Goal: Task Accomplishment & Management: Complete application form

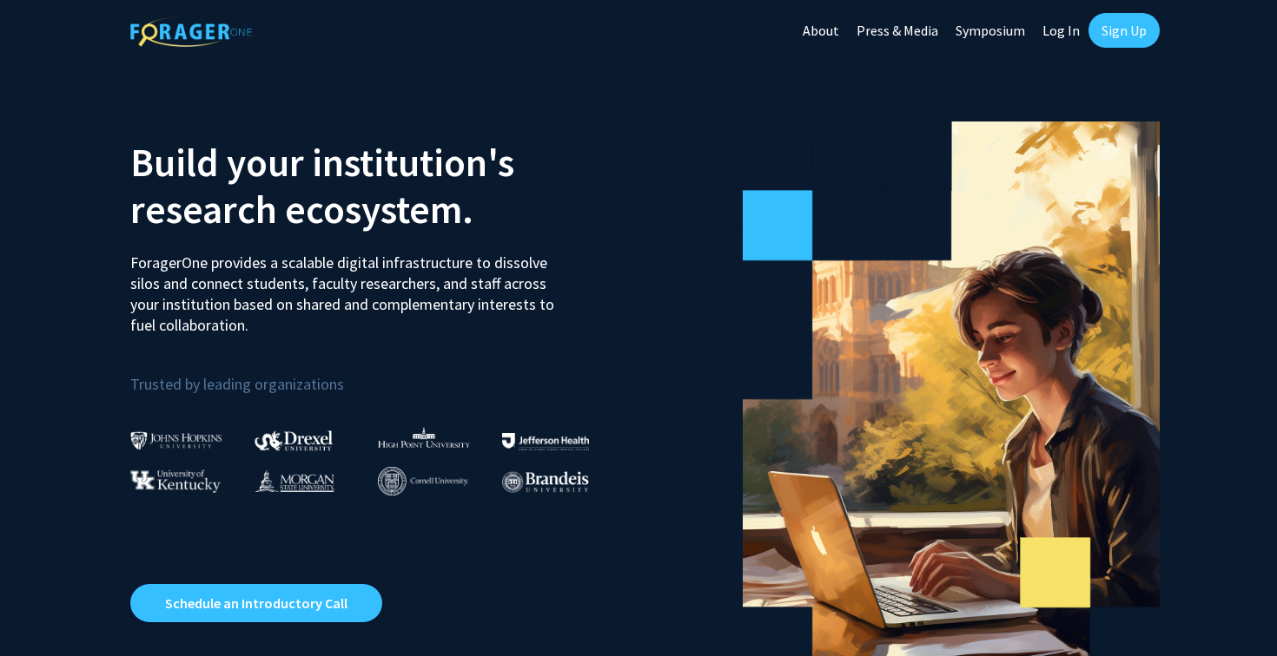
click at [1126, 25] on link "Sign Up" at bounding box center [1123, 30] width 71 height 35
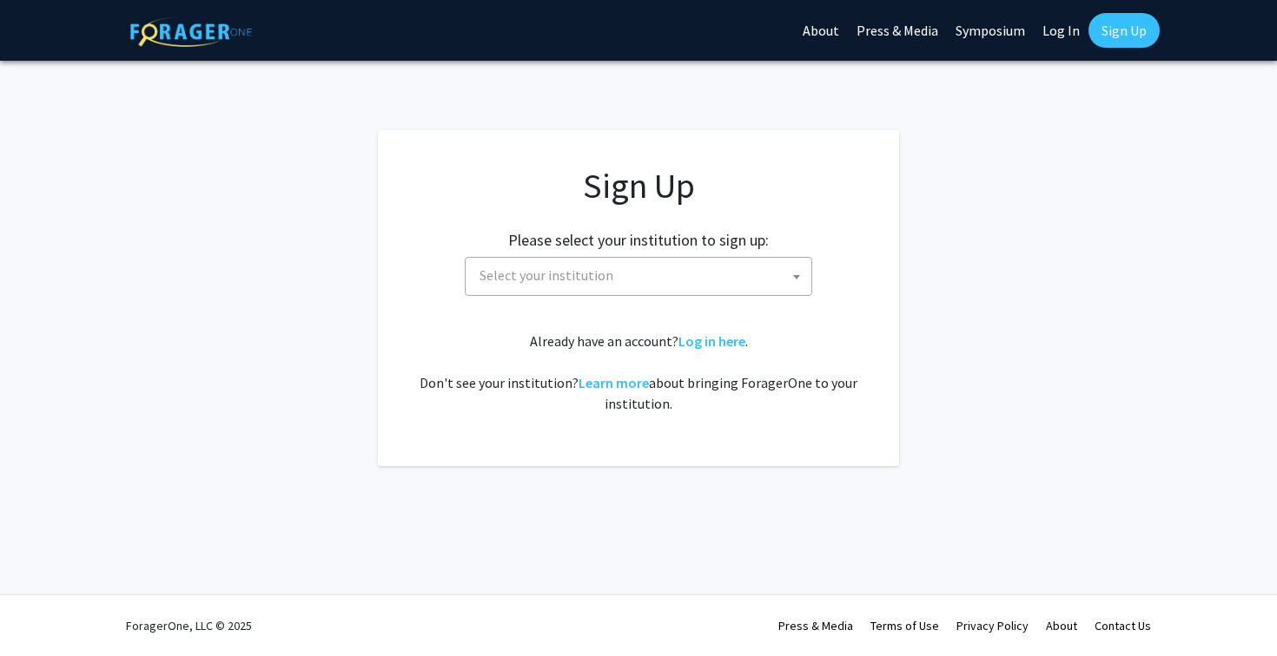
click at [583, 266] on span "Select your institution" at bounding box center [641, 276] width 339 height 36
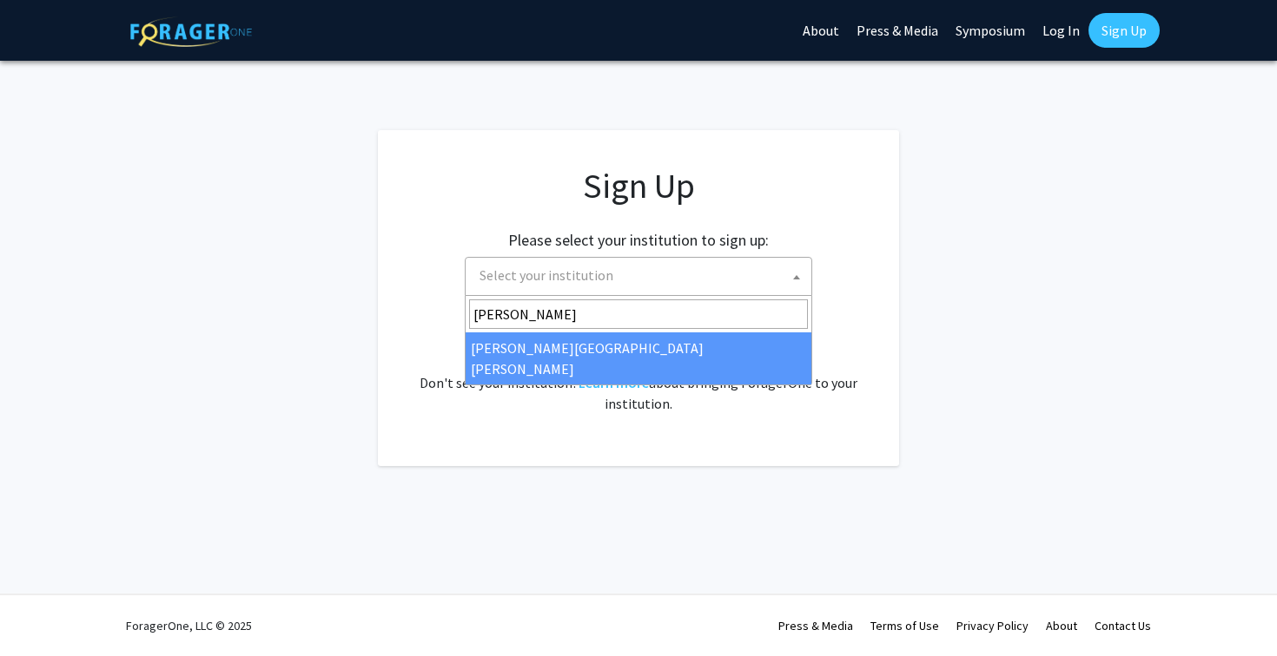
type input "[PERSON_NAME]"
select select "1"
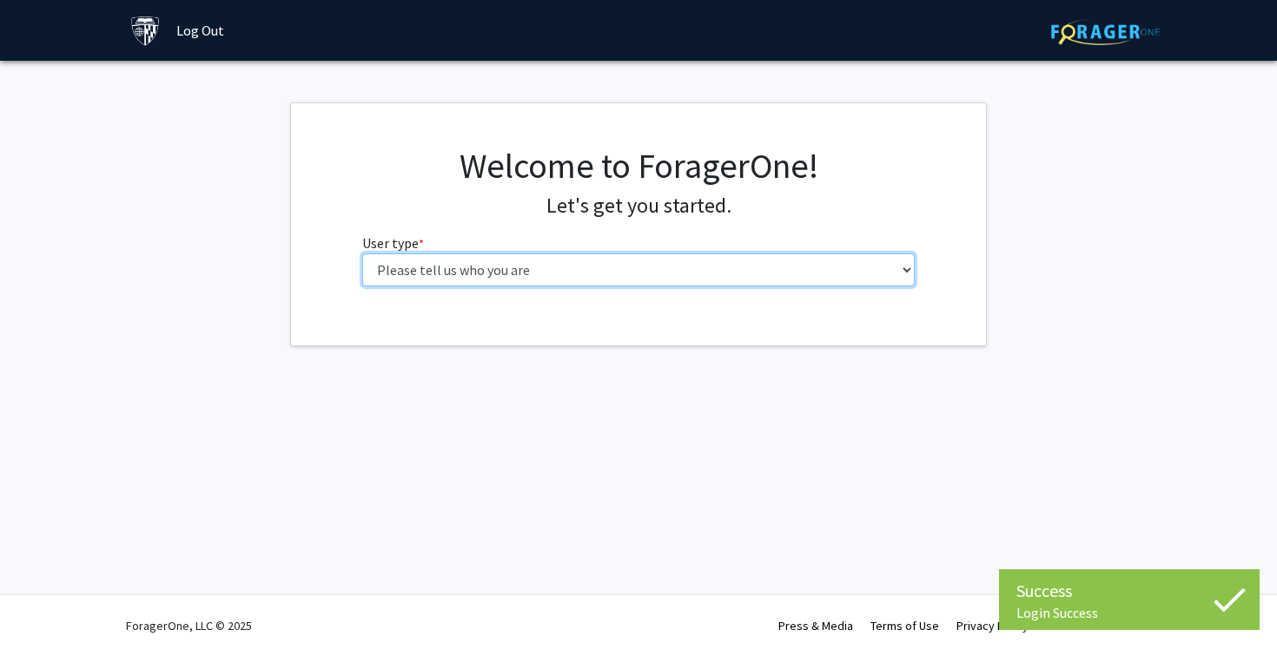
click at [459, 268] on select "Please tell us who you are Undergraduate Student Master's Student Doctoral Cand…" at bounding box center [638, 270] width 553 height 33
select select "1: undergrad"
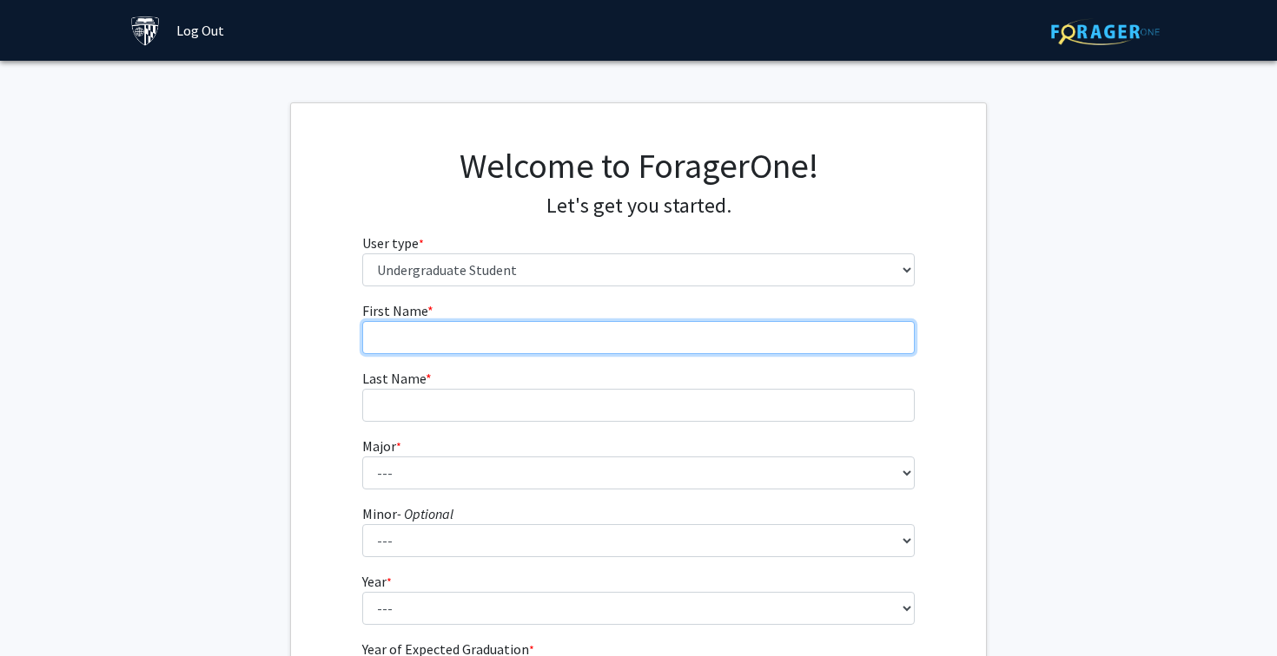
click at [660, 353] on input "First Name * required" at bounding box center [638, 337] width 553 height 33
type input "Emily"
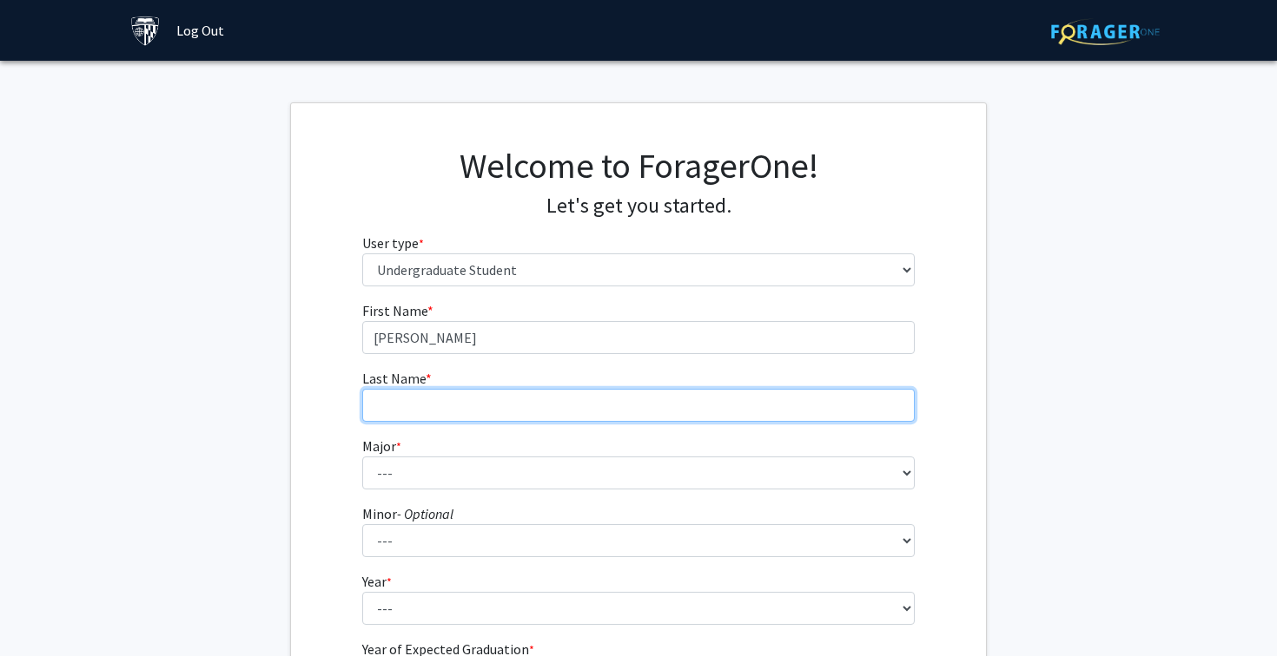
type input "Roskowski"
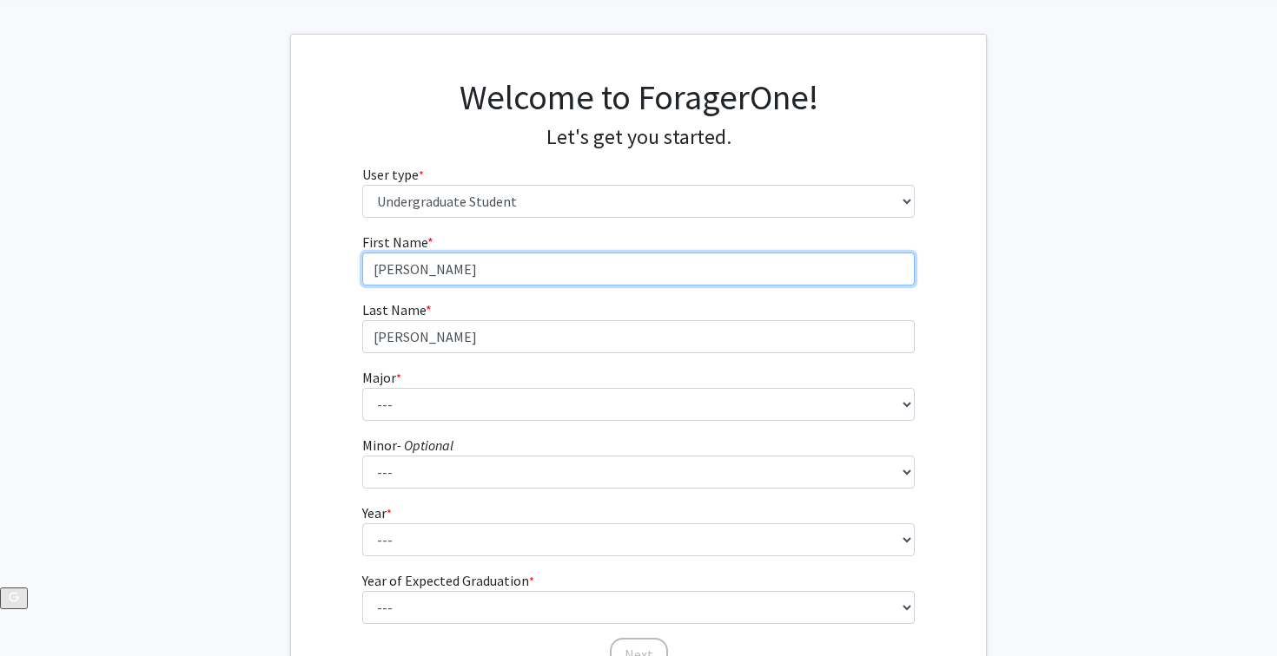
scroll to position [102, 0]
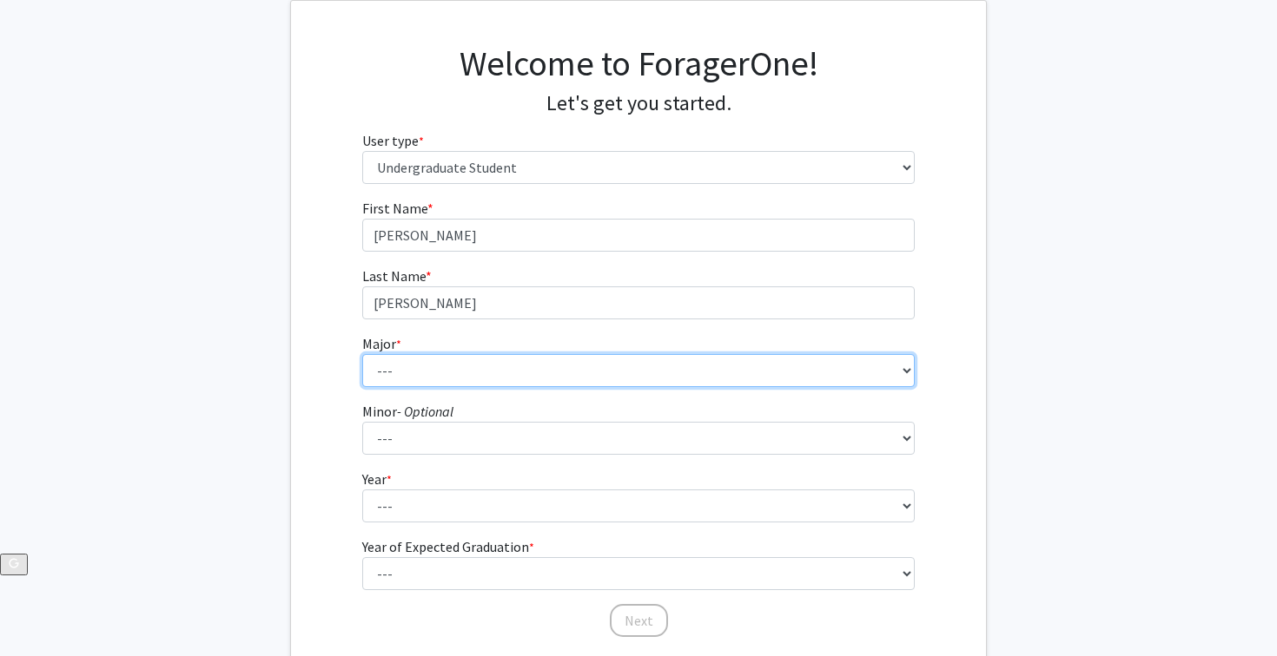
click at [429, 377] on select "--- Africana Studies Anthropology Applied Mathematics & Statistics Archaeology …" at bounding box center [638, 370] width 553 height 33
select select "9: 24"
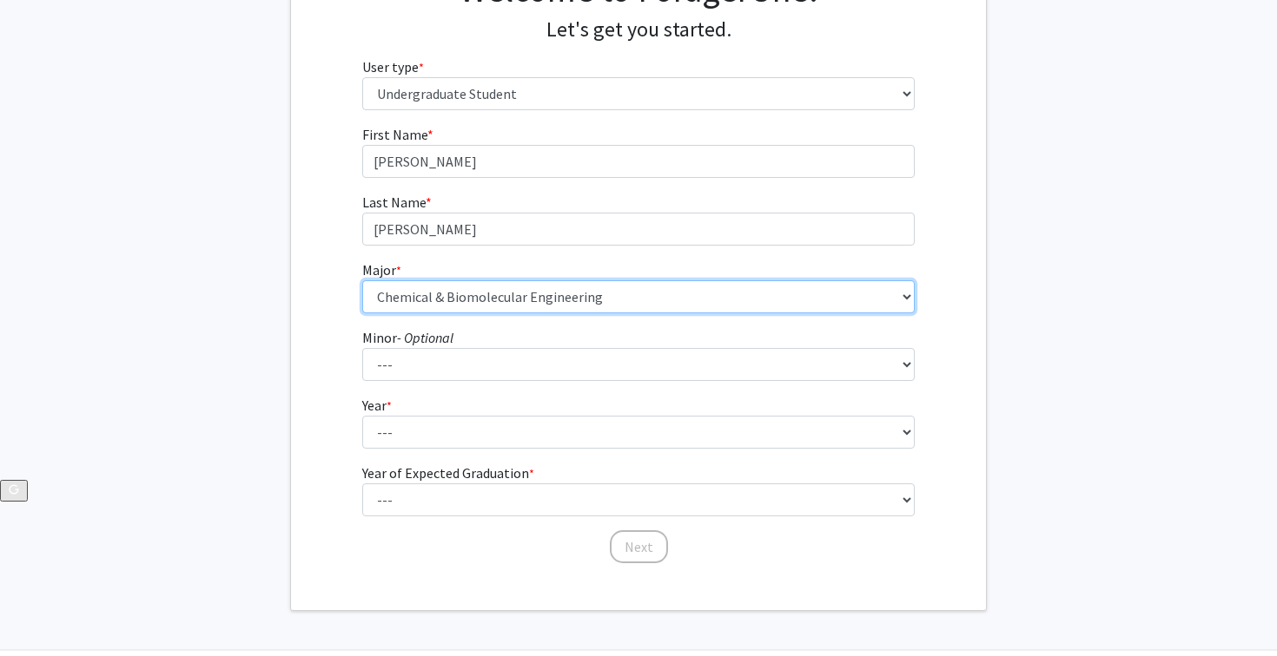
scroll to position [202, 0]
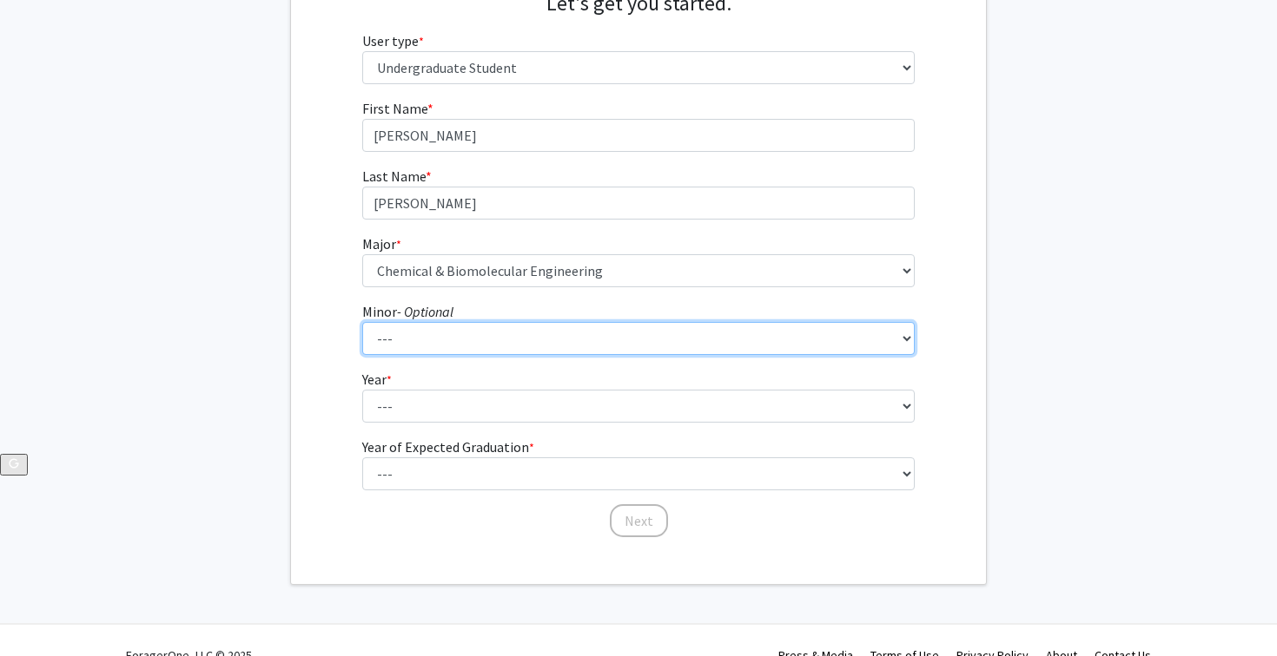
click at [445, 337] on select "--- Accounting and Financial Management Africana Studies Anthropology Applied M…" at bounding box center [638, 338] width 553 height 33
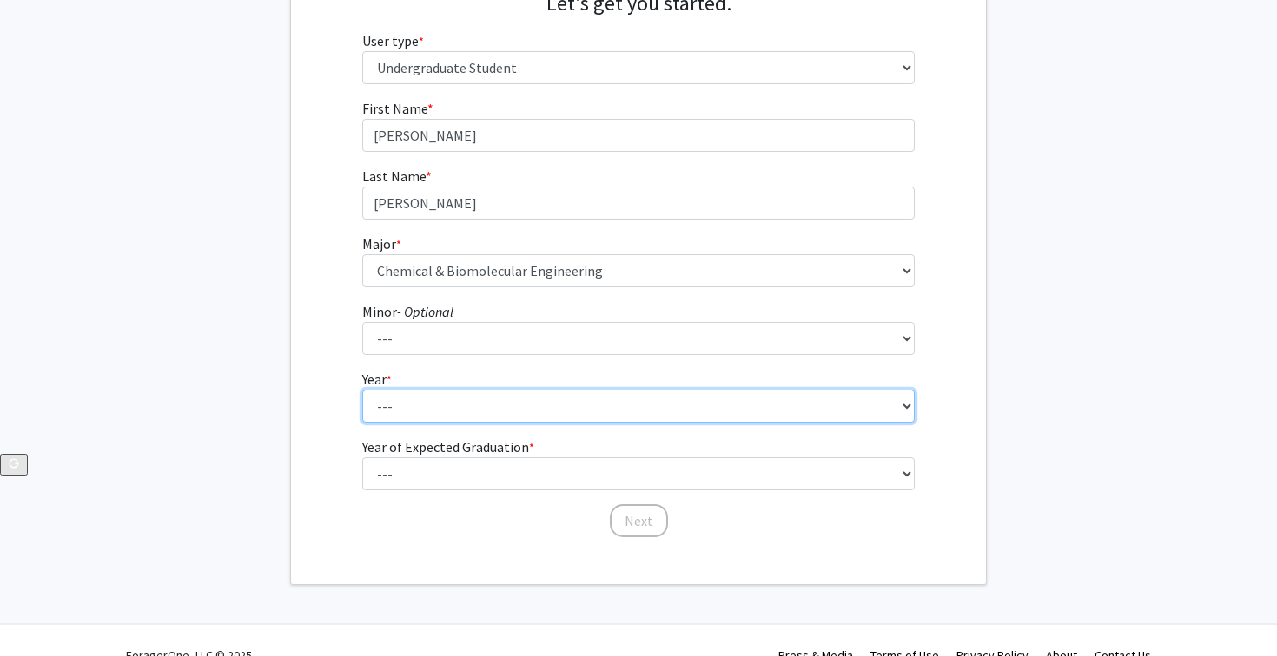
click at [417, 411] on select "--- First-year Sophomore Junior Senior Postbaccalaureate Certificate" at bounding box center [638, 406] width 553 height 33
select select "2: sophomore"
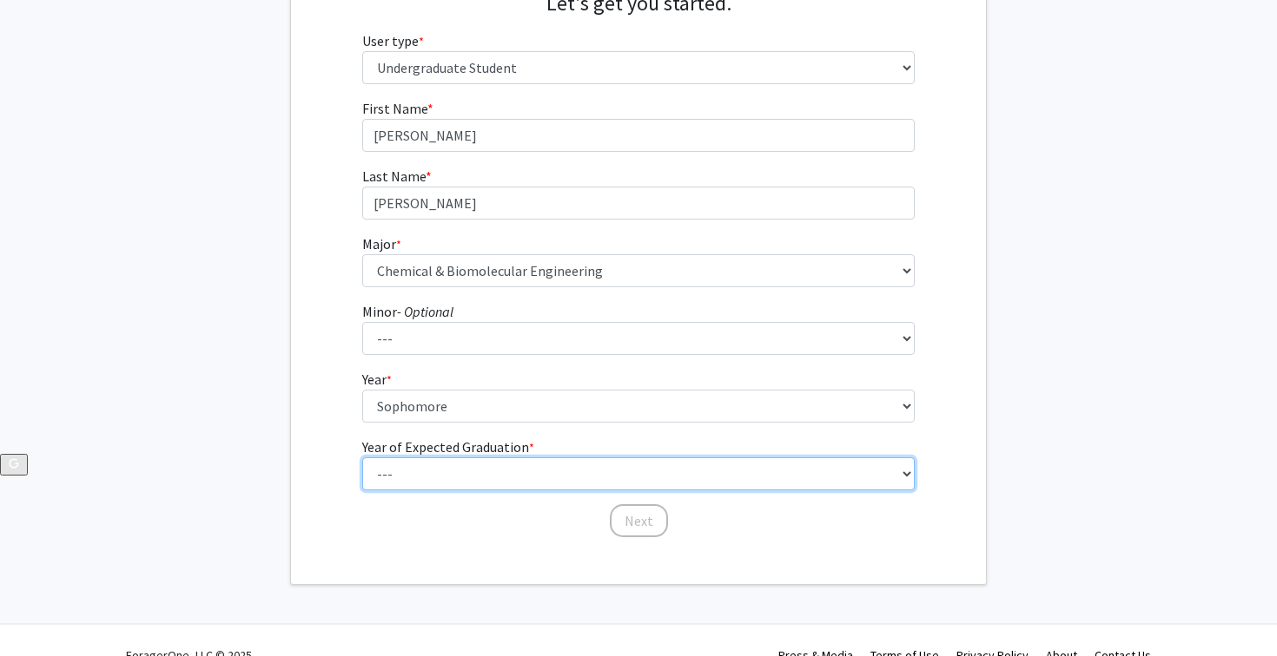
click at [394, 478] on select "--- 2025 2026 2027 2028 2029 2030 2031 2032 2033 2034" at bounding box center [638, 474] width 553 height 33
select select "4: 2028"
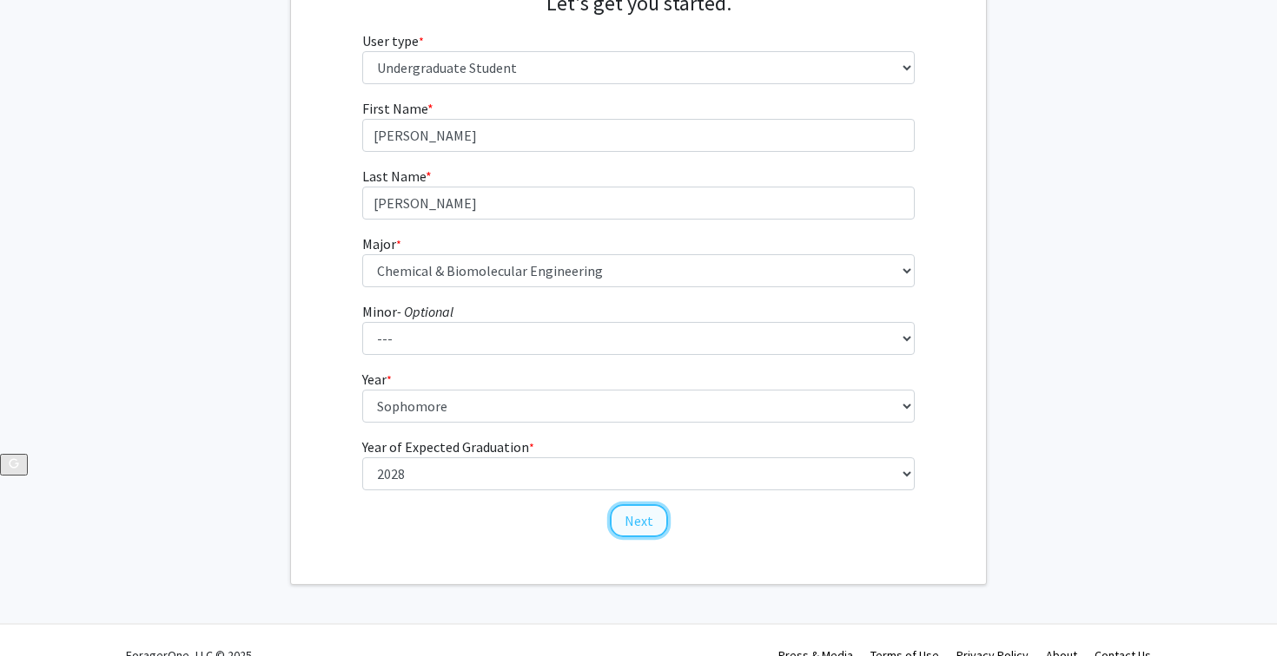
click at [639, 522] on button "Next" at bounding box center [639, 521] width 58 height 33
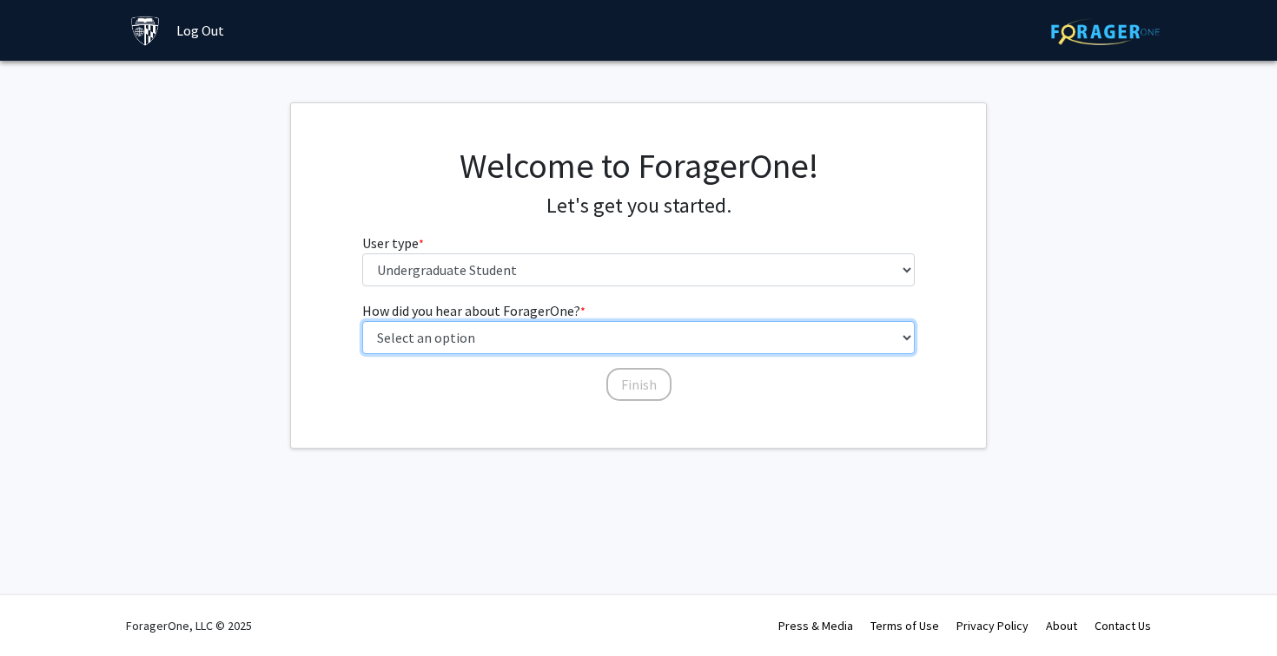
click at [513, 334] on select "Select an option Peer/student recommendation Faculty/staff recommendation Unive…" at bounding box center [638, 337] width 553 height 33
click at [483, 335] on select "Select an option Peer/student recommendation Faculty/staff recommendation Unive…" at bounding box center [638, 337] width 553 height 33
select select "1: peer_recommendation"
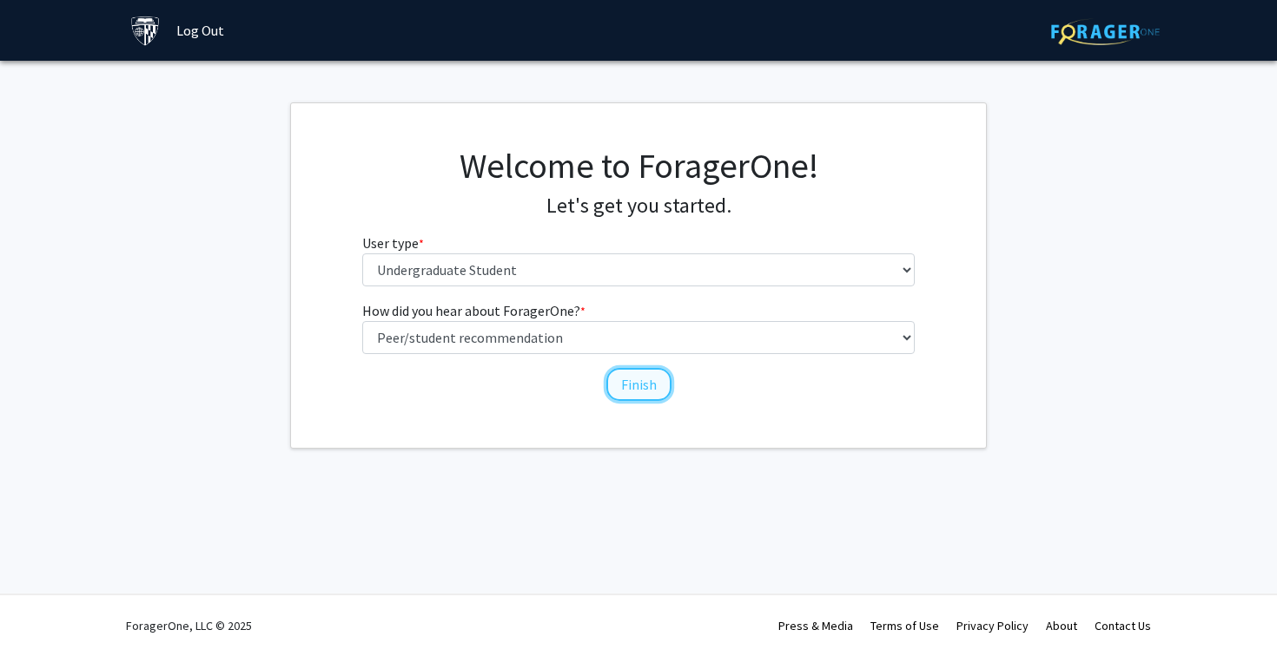
click at [636, 379] on button "Finish" at bounding box center [638, 384] width 65 height 33
